Goal: Transaction & Acquisition: Purchase product/service

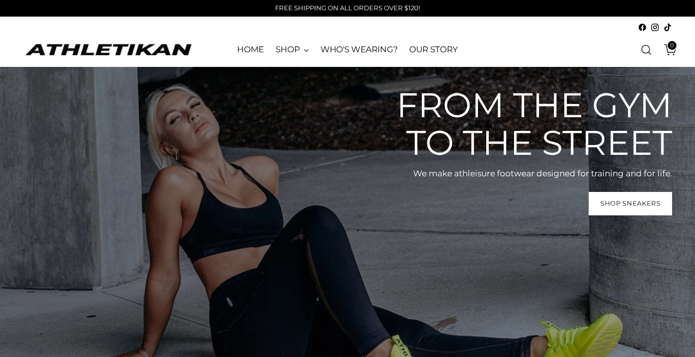
scroll to position [195, 0]
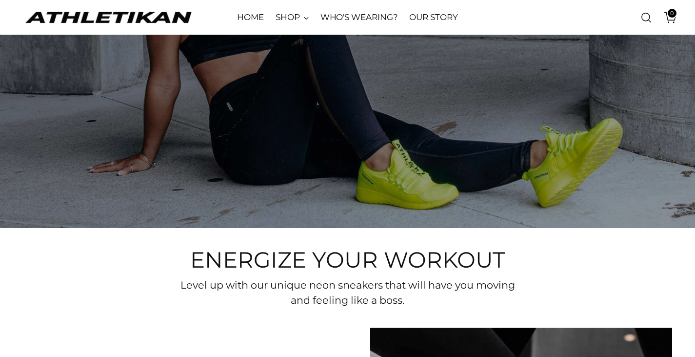
click at [155, 18] on img "ATHLETIKAN" at bounding box center [108, 17] width 171 height 15
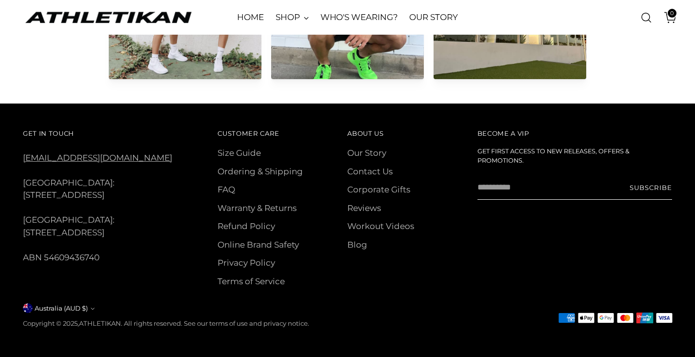
scroll to position [4620, 0]
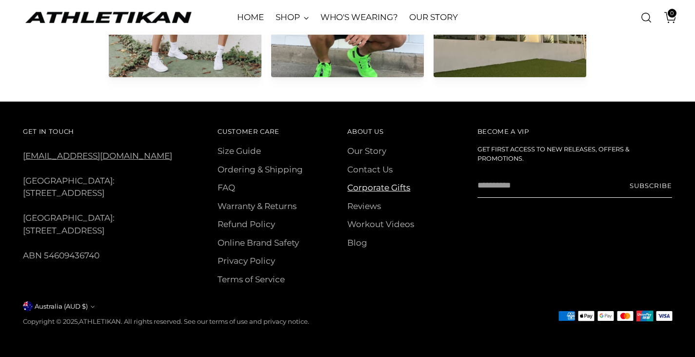
click at [391, 184] on link "Corporate Gifts" at bounding box center [378, 188] width 63 height 10
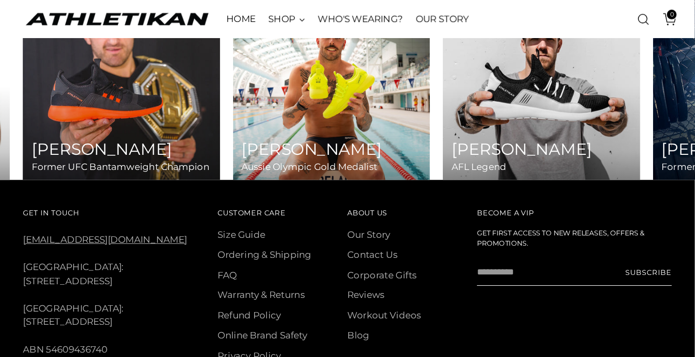
scroll to position [4197, 0]
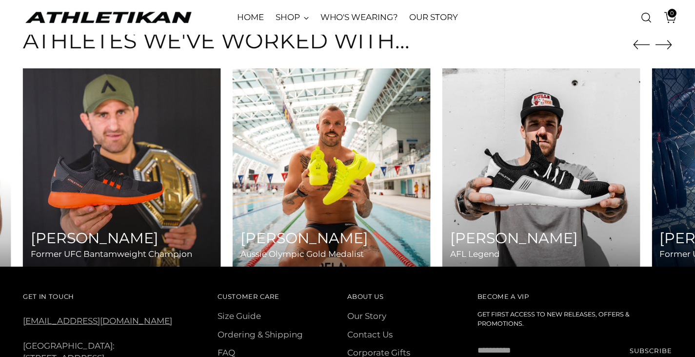
drag, startPoint x: 653, startPoint y: 22, endPoint x: 496, endPoint y: 47, distance: 159.2
click at [496, 47] on div "Athletes we've worked with..." at bounding box center [348, 48] width 650 height 40
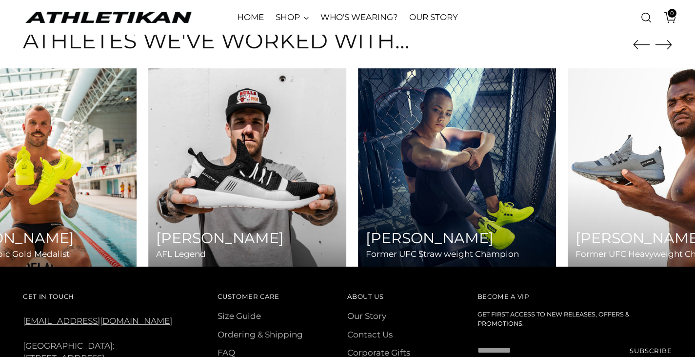
click at [231, 163] on img at bounding box center [247, 167] width 208 height 208
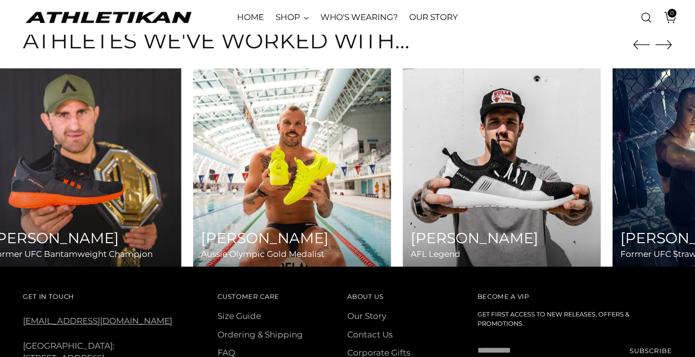
click at [476, 135] on img at bounding box center [502, 167] width 208 height 208
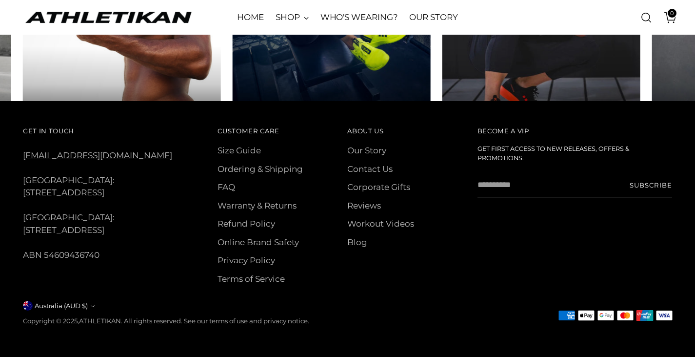
scroll to position [3065, 0]
drag, startPoint x: 58, startPoint y: 254, endPoint x: 22, endPoint y: 242, distance: 37.8
click at [22, 242] on div "Get In Touch hello@athletikan.com USA: 807 Airport Access Rd, Traverse City, MI…" at bounding box center [347, 229] width 695 height 256
copy div "[STREET_ADDRESS]"
click at [346, 18] on link "WHO'S WEARING?" at bounding box center [360, 17] width 78 height 21
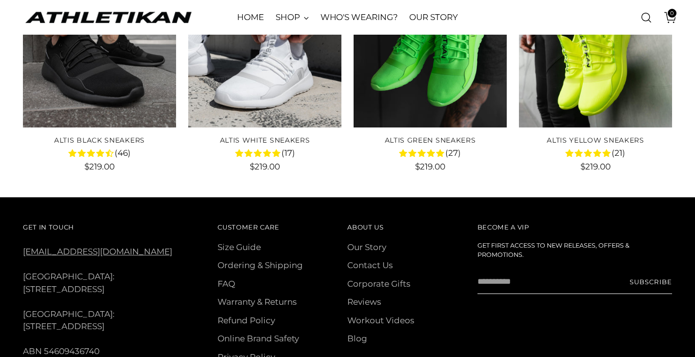
scroll to position [2096, 0]
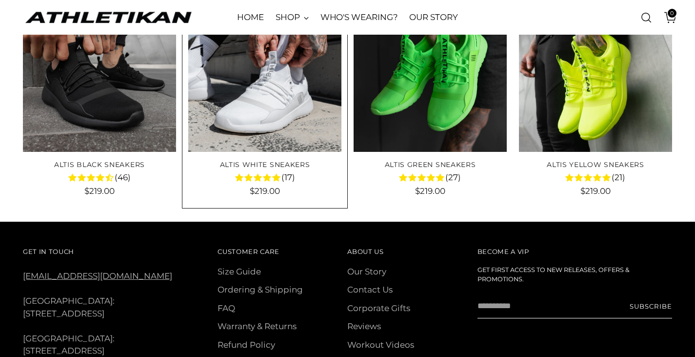
click at [0, 0] on img "ALTIS White Sneakers" at bounding box center [0, 0] width 0 height 0
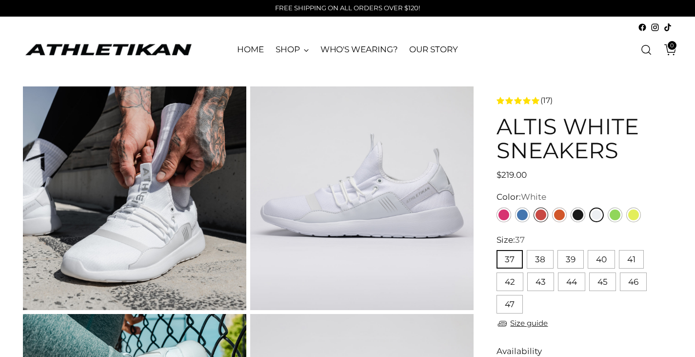
click at [539, 222] on link "Red" at bounding box center [541, 214] width 15 height 15
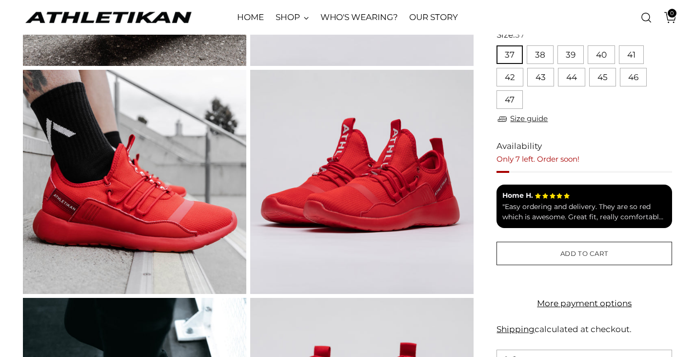
scroll to position [293, 0]
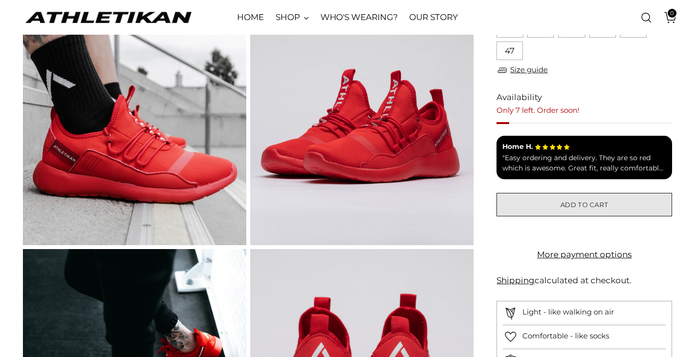
click at [575, 202] on span "Add to cart" at bounding box center [585, 204] width 48 height 9
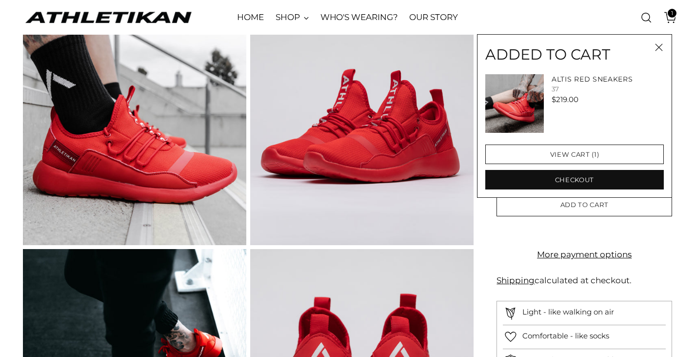
click at [663, 45] on icon "Close" at bounding box center [658, 47] width 7 height 7
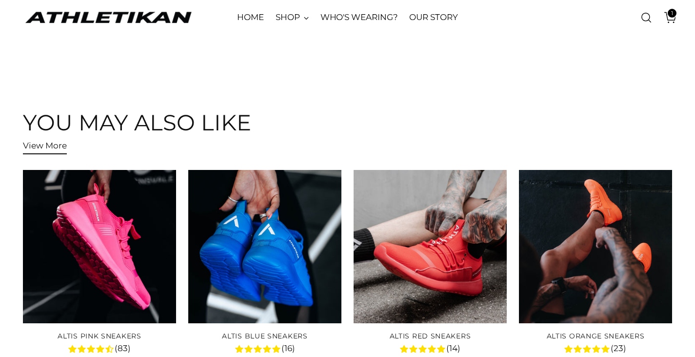
scroll to position [3183, 0]
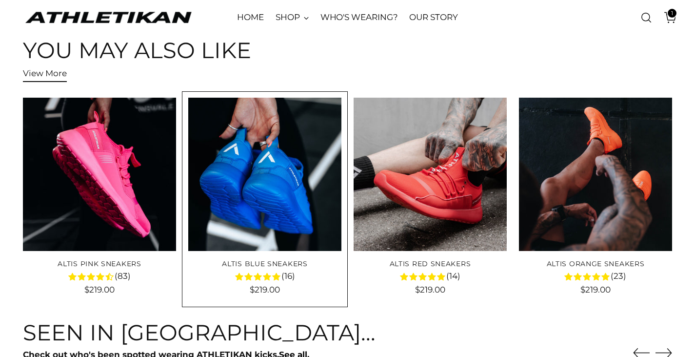
click at [0, 0] on img "ALTIS Blue Sneakers" at bounding box center [0, 0] width 0 height 0
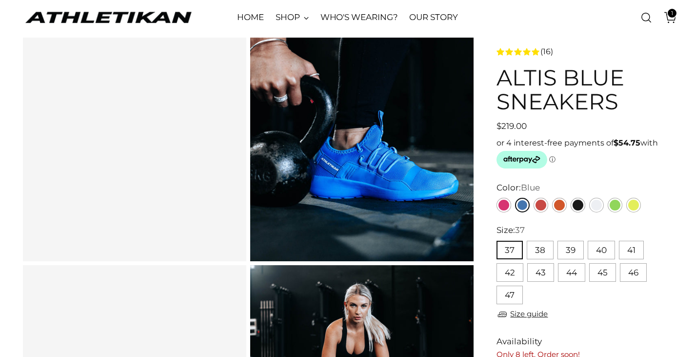
scroll to position [98, 0]
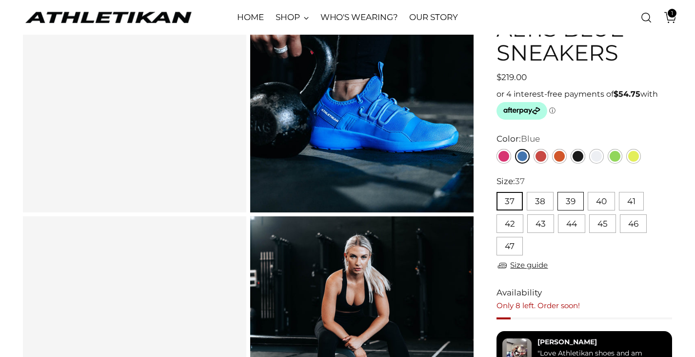
click at [566, 198] on button "39" at bounding box center [571, 201] width 26 height 19
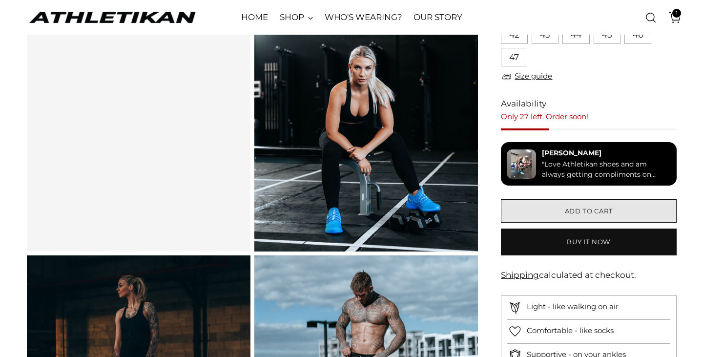
scroll to position [293, 0]
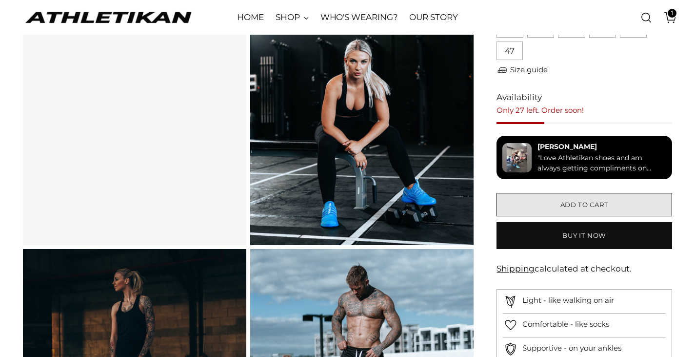
click at [576, 205] on span "Add to cart" at bounding box center [585, 204] width 48 height 9
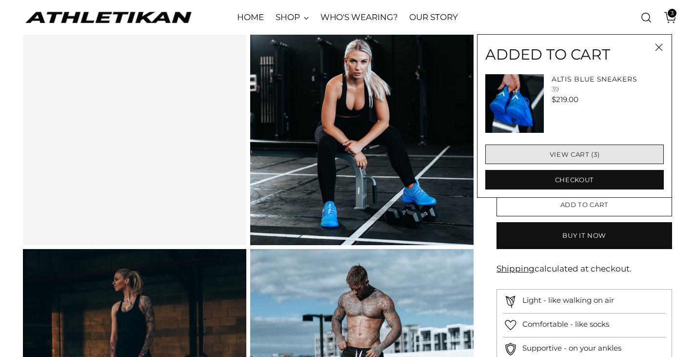
click at [583, 153] on link "View cart (3)" at bounding box center [575, 154] width 179 height 20
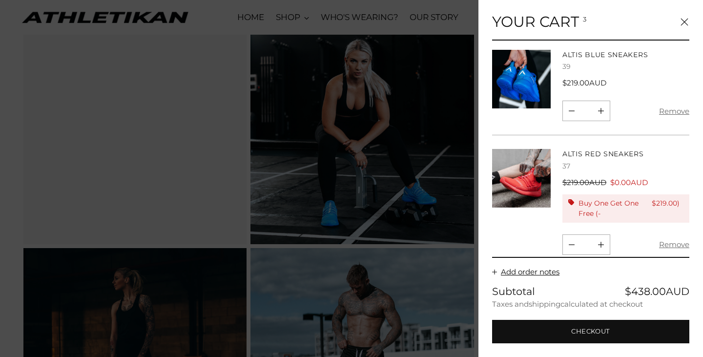
scroll to position [146, 0]
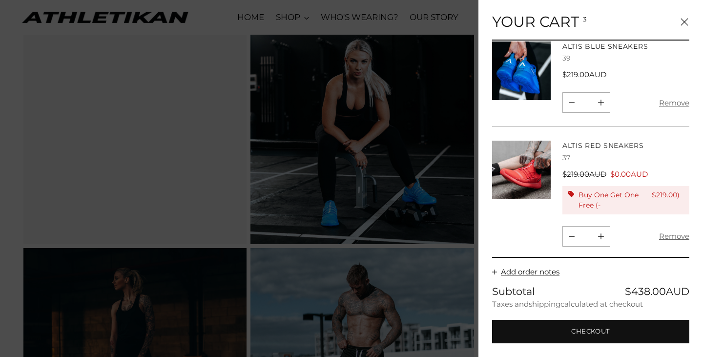
click at [674, 103] on button "Remove" at bounding box center [674, 102] width 30 height 20
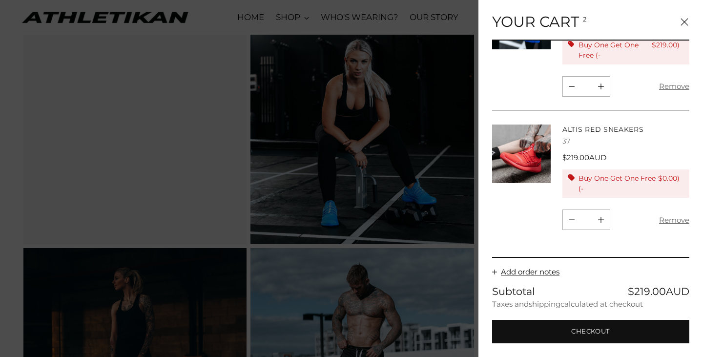
scroll to position [64, 0]
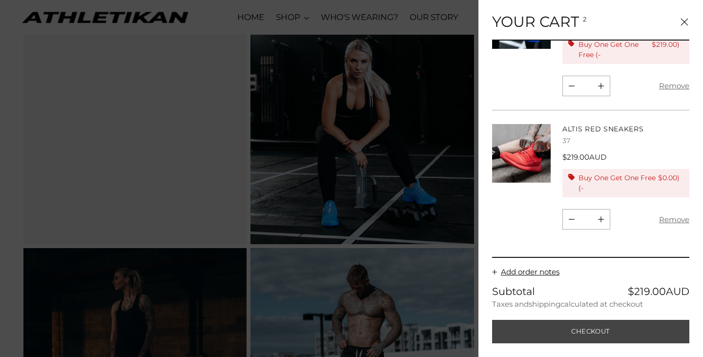
click at [615, 323] on button "Checkout" at bounding box center [590, 331] width 197 height 23
